Goal: Check status: Check status

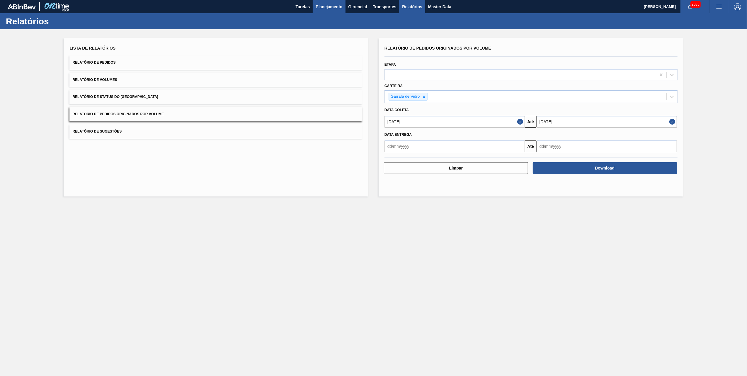
click at [332, 11] on button "Planejamento" at bounding box center [329, 6] width 33 height 13
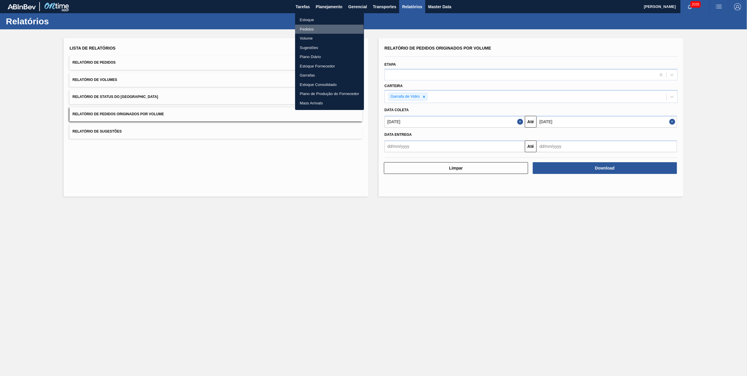
click at [308, 29] on li "Pedidos" at bounding box center [329, 29] width 69 height 9
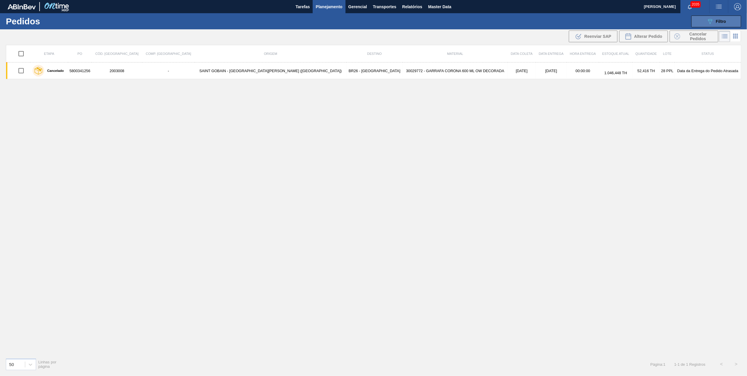
click at [711, 19] on icon at bounding box center [710, 21] width 4 height 5
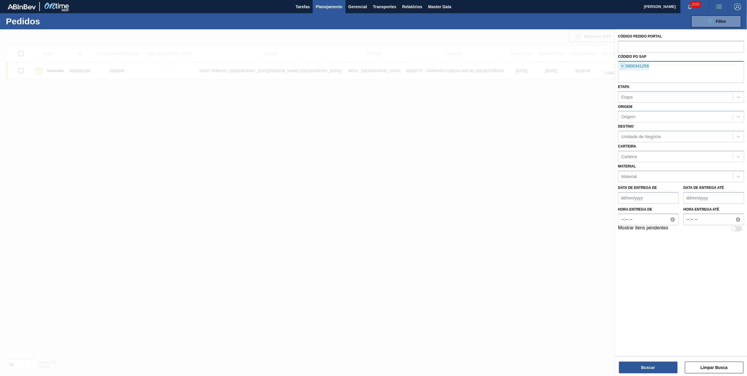
click at [622, 66] on span "×" at bounding box center [623, 66] width 6 height 7
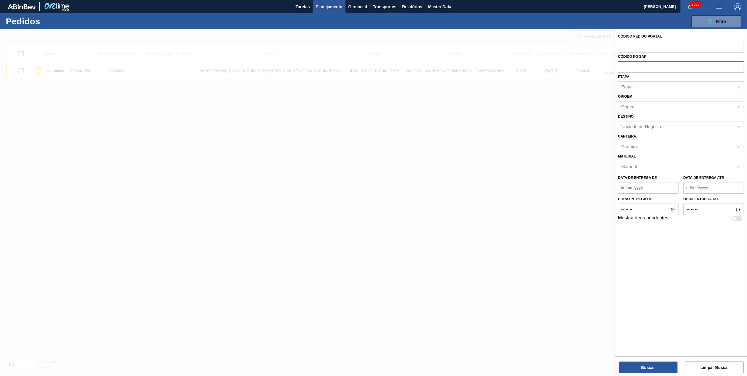
paste input "5800345968"
type input "5800345968"
click at [646, 361] on button "Buscar" at bounding box center [648, 367] width 59 height 12
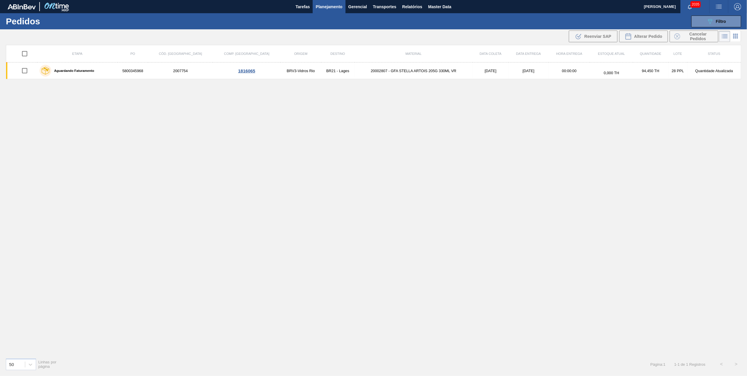
click at [166, 374] on div "50 Linhas por página Página : 1 1 - 1 de 1 Registros < >" at bounding box center [373, 364] width 747 height 22
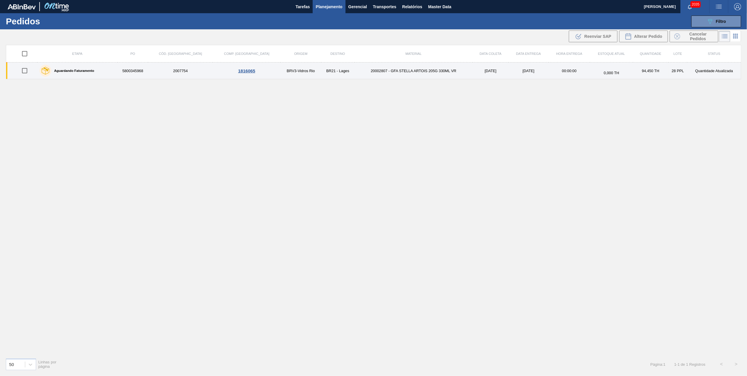
click at [389, 69] on td "20002807 - GFA STELLA ARTOIS 205G 330ML VR" at bounding box center [414, 70] width 118 height 17
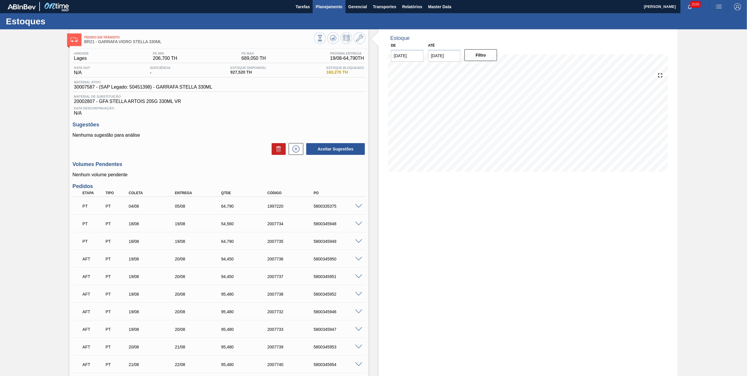
click at [325, 4] on span "Planejamento" at bounding box center [329, 6] width 27 height 7
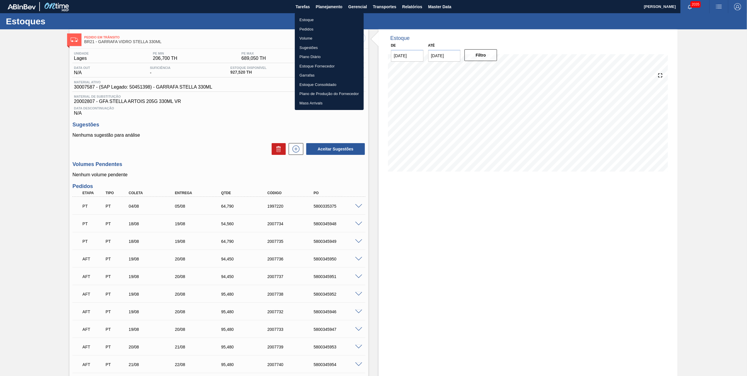
click at [311, 28] on li "Pedidos" at bounding box center [329, 29] width 69 height 9
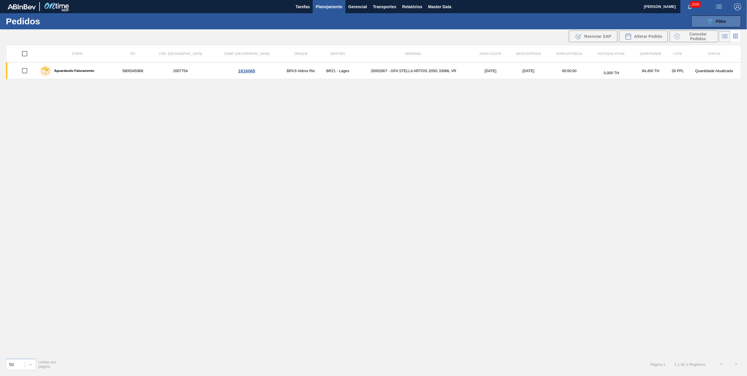
click at [717, 19] on span "Filtro" at bounding box center [721, 21] width 10 height 5
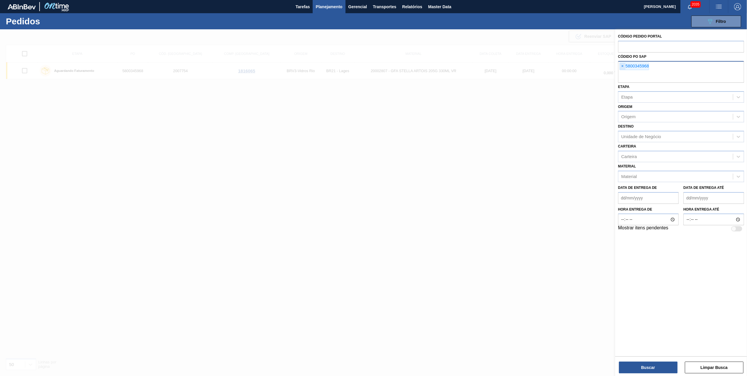
click at [624, 68] on span "×" at bounding box center [623, 66] width 6 height 7
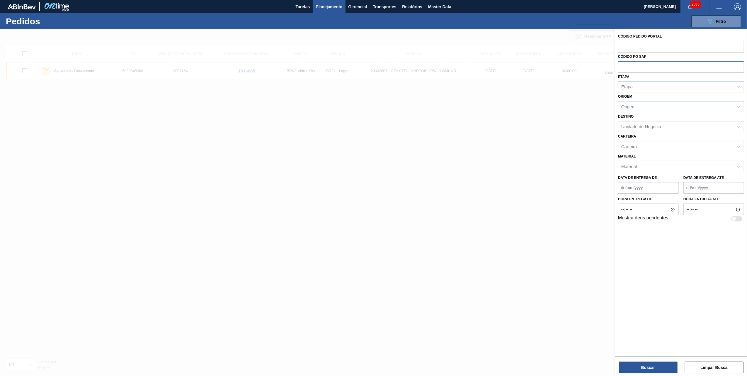
paste input "5800346001"
type input "5800346001"
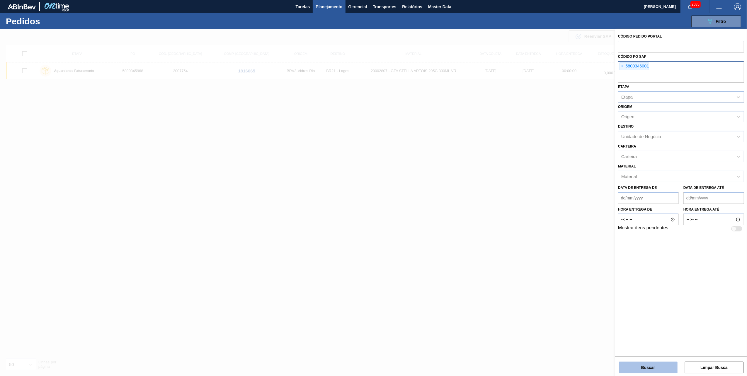
click at [644, 366] on button "Buscar" at bounding box center [648, 367] width 59 height 12
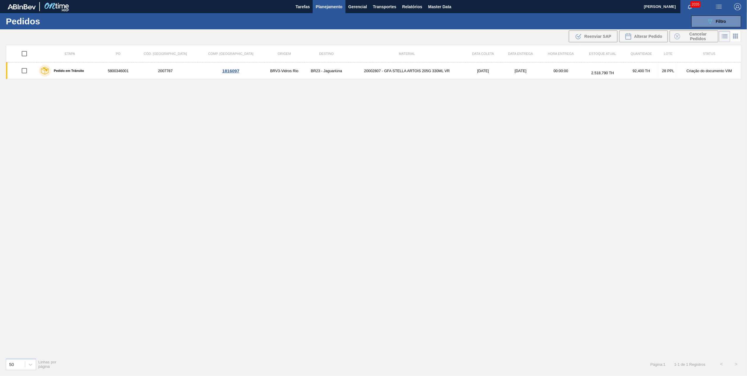
click at [357, 71] on td "20002807 - GFA STELLA ARTOIS 205G 330ML VR" at bounding box center [406, 70] width 117 height 17
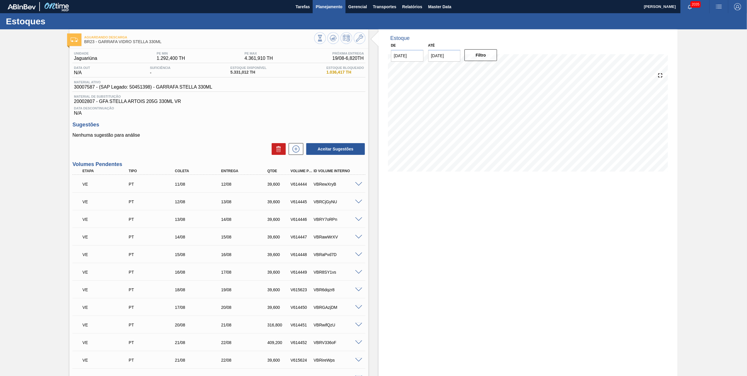
click at [329, 6] on span "Planejamento" at bounding box center [329, 6] width 27 height 7
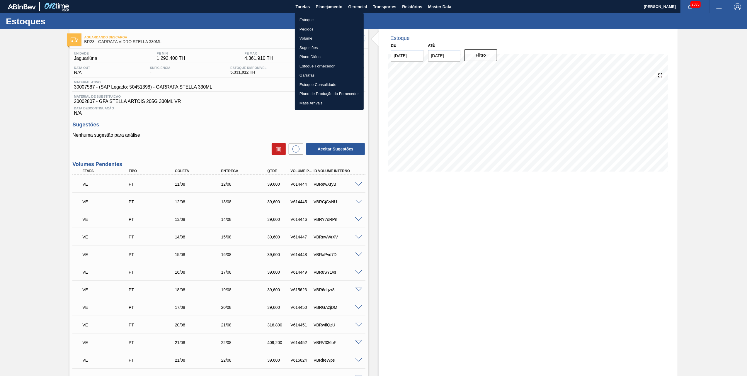
click at [193, 39] on div at bounding box center [373, 188] width 747 height 376
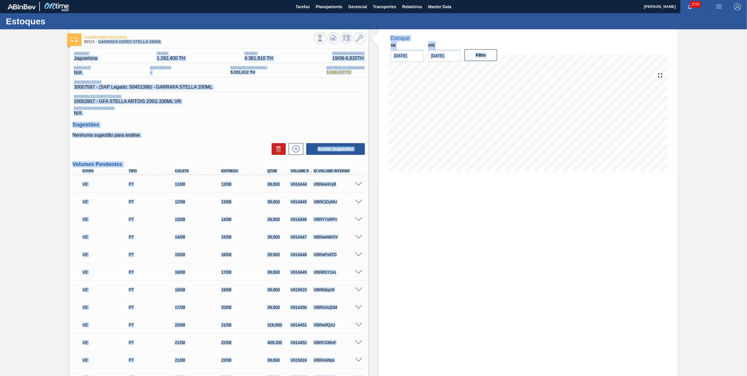
drag, startPoint x: 143, startPoint y: 39, endPoint x: 98, endPoint y: 44, distance: 46.0
click at [98, 0] on body "Tarefas Planejamento Gerencial Transportes Relatórios Master Data [PERSON_NAME]…" at bounding box center [373, 0] width 747 height 0
drag, startPoint x: 98, startPoint y: 44, endPoint x: 181, endPoint y: 43, distance: 83.5
click at [183, 44] on span "BR23 - GARRAFA VIDRO STELLA 330ML" at bounding box center [199, 42] width 230 height 4
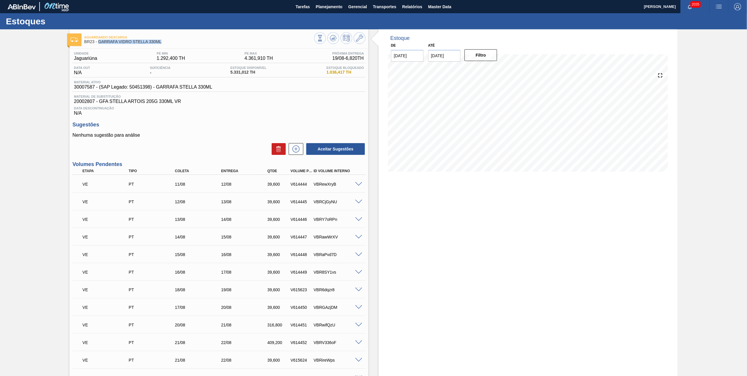
drag, startPoint x: 171, startPoint y: 40, endPoint x: 98, endPoint y: 41, distance: 72.7
click at [98, 41] on span "BR23 - GARRAFA VIDRO STELLA 330ML" at bounding box center [199, 42] width 230 height 4
copy span "GARRAFA VIDRO STELLA 330ML"
click at [337, 6] on span "Planejamento" at bounding box center [329, 6] width 27 height 7
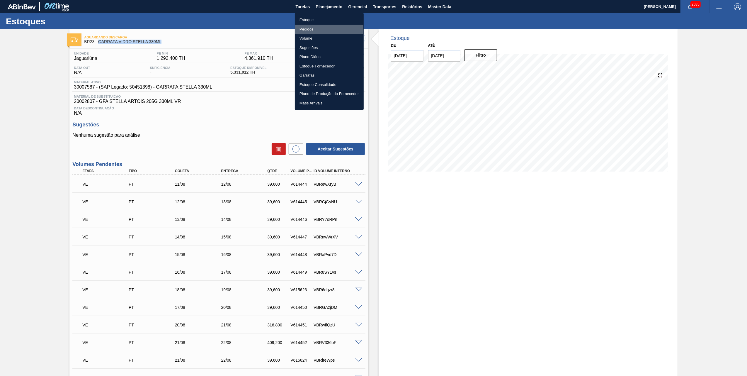
click at [305, 27] on li "Pedidos" at bounding box center [329, 29] width 69 height 9
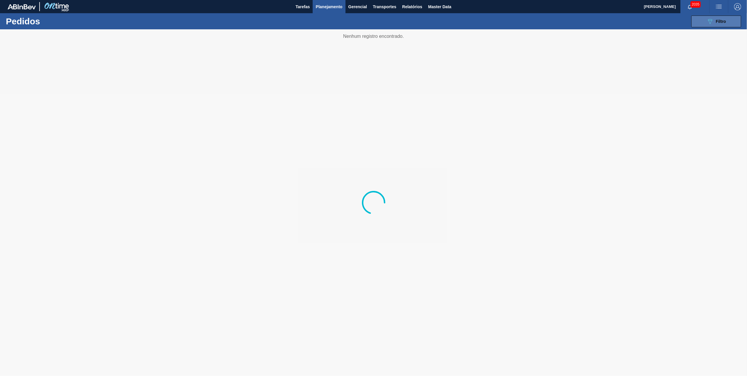
click at [711, 26] on button "089F7B8B-B2A5-4AFE-B5C0-19BA573D28AC Filtro" at bounding box center [716, 22] width 50 height 12
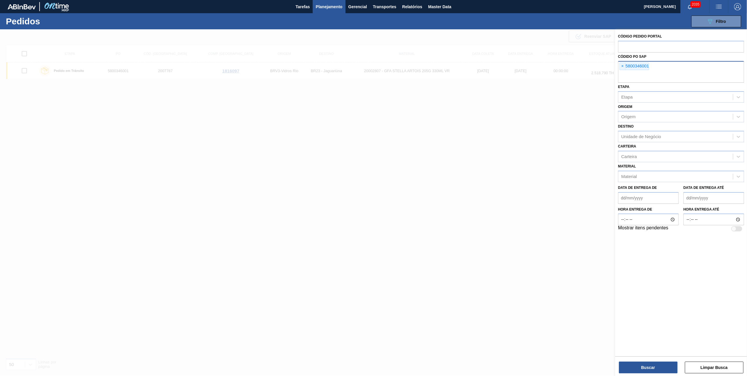
click at [619, 66] on div "× 5800346001" at bounding box center [681, 72] width 126 height 22
click at [623, 66] on span "×" at bounding box center [623, 66] width 6 height 7
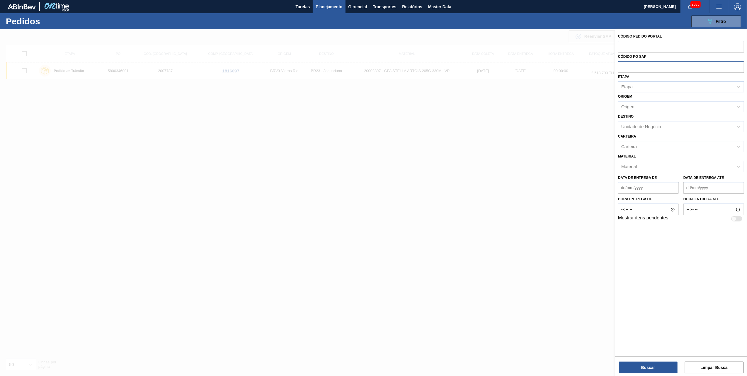
paste input "5800345667"
type input "5800345667"
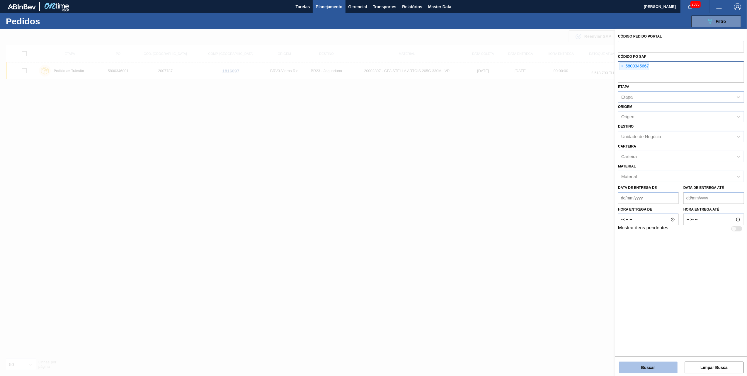
click at [655, 369] on button "Buscar" at bounding box center [648, 367] width 59 height 12
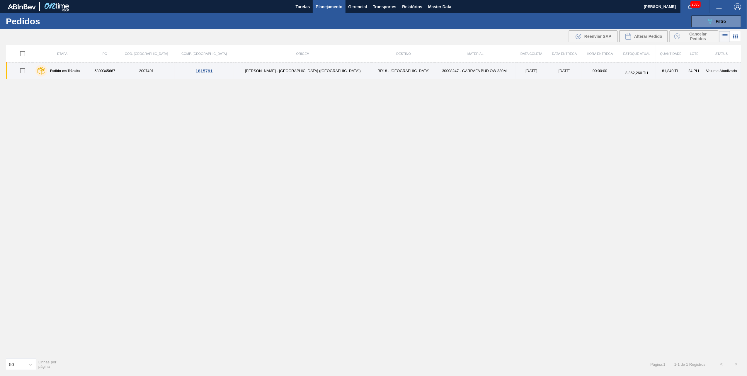
click at [435, 71] on td "30008247 - GARRAFA BUD OW 330ML" at bounding box center [475, 70] width 81 height 17
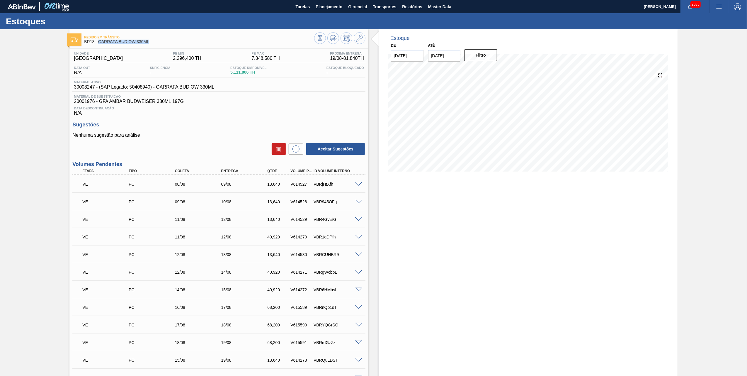
drag, startPoint x: 159, startPoint y: 42, endPoint x: 98, endPoint y: 40, distance: 60.7
click at [98, 40] on span "BR18 - GARRAFA BUD OW 330ML" at bounding box center [199, 42] width 230 height 4
copy span "GARRAFA BUD OW 330ML"
